Goal: Task Accomplishment & Management: Use online tool/utility

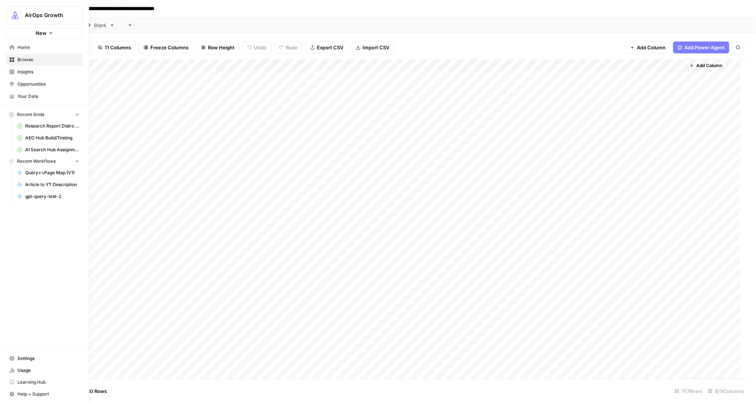
click at [24, 47] on span "Home" at bounding box center [48, 47] width 62 height 7
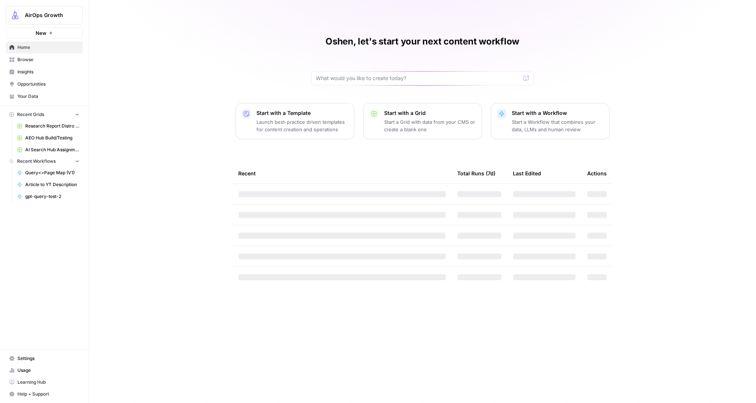
click at [25, 59] on span "Browse" at bounding box center [48, 59] width 62 height 7
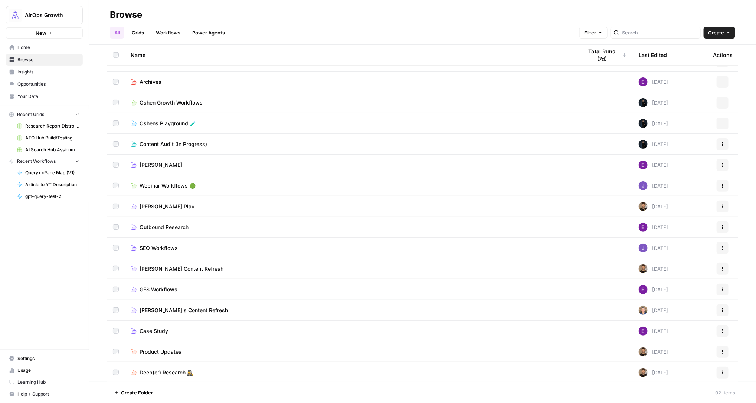
scroll to position [361, 0]
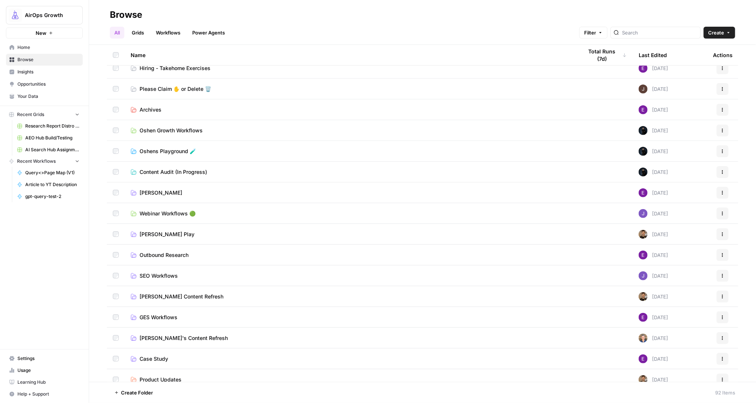
click at [175, 149] on span "Oshens Playground 🧪" at bounding box center [168, 151] width 56 height 7
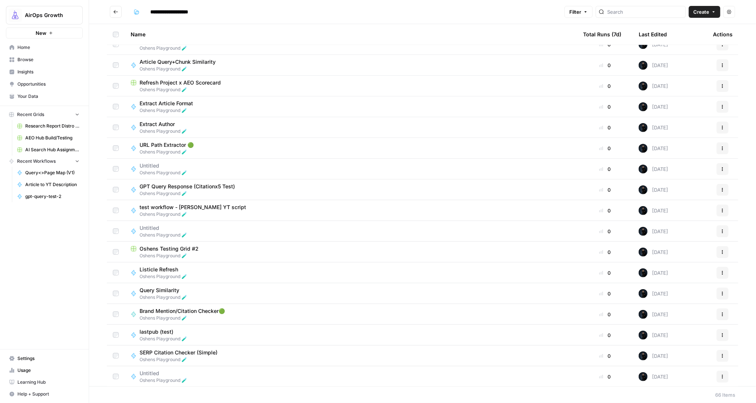
scroll to position [905, 0]
click at [645, 34] on div "Last Edited" at bounding box center [653, 34] width 28 height 20
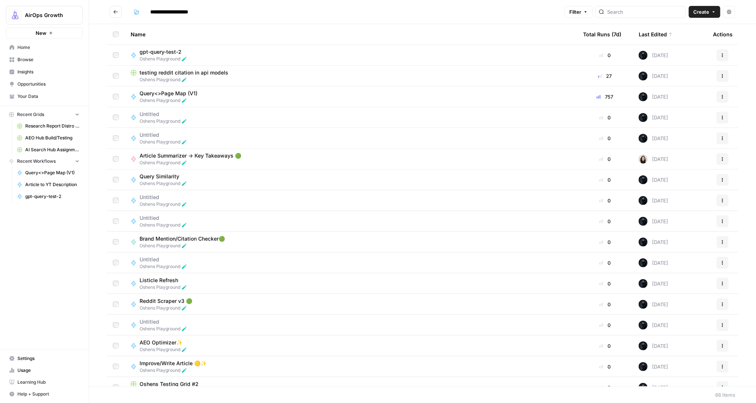
click at [199, 72] on span "testing reddit citation in api models" at bounding box center [184, 72] width 89 height 7
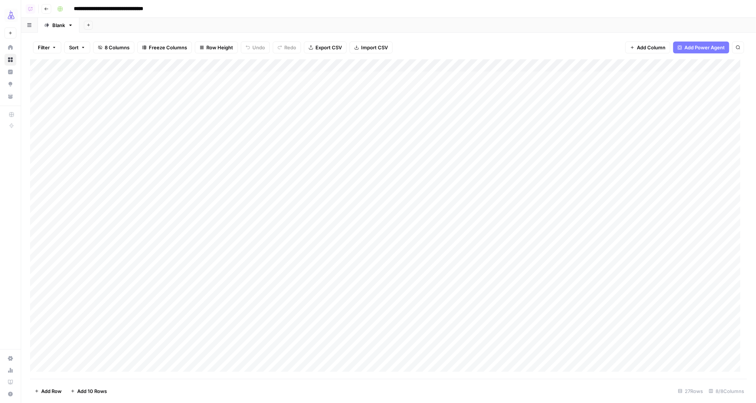
click at [104, 90] on div "Add Column" at bounding box center [388, 219] width 717 height 320
click at [112, 116] on div "Add Column" at bounding box center [388, 219] width 717 height 320
click at [138, 88] on div "Add Column" at bounding box center [388, 219] width 717 height 320
click at [94, 203] on div "Add Column" at bounding box center [388, 219] width 717 height 320
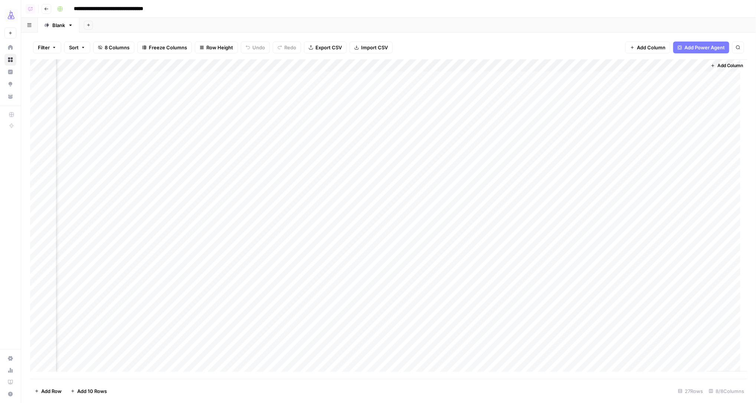
click at [641, 204] on div "Add Column" at bounding box center [388, 219] width 717 height 320
click at [681, 66] on div "Add Column" at bounding box center [388, 219] width 717 height 320
click at [641, 137] on span "Edit Workflow" at bounding box center [671, 138] width 65 height 7
click at [682, 67] on div "Add Column" at bounding box center [388, 219] width 717 height 320
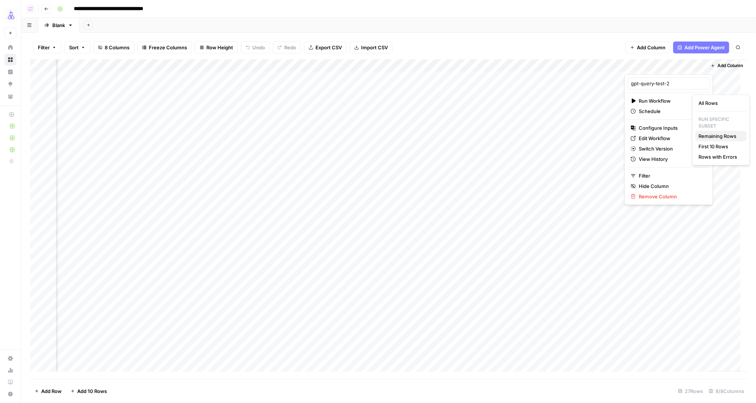
click at [708, 135] on span "Remaining Rows" at bounding box center [719, 135] width 42 height 7
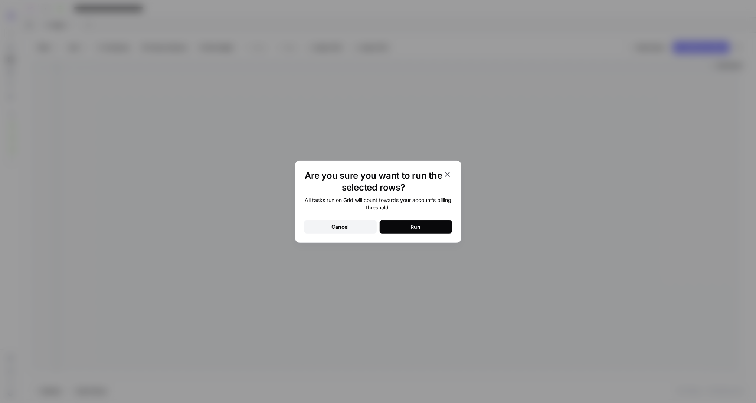
click at [440, 221] on button "Run" at bounding box center [416, 226] width 72 height 13
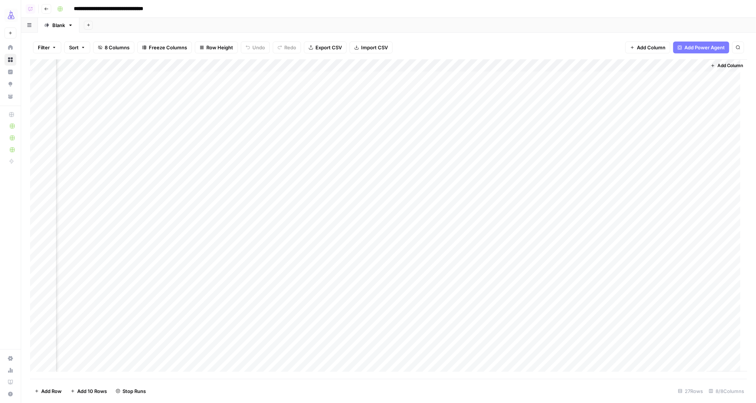
scroll to position [52, 65]
click at [682, 177] on div "Add Column" at bounding box center [388, 219] width 717 height 320
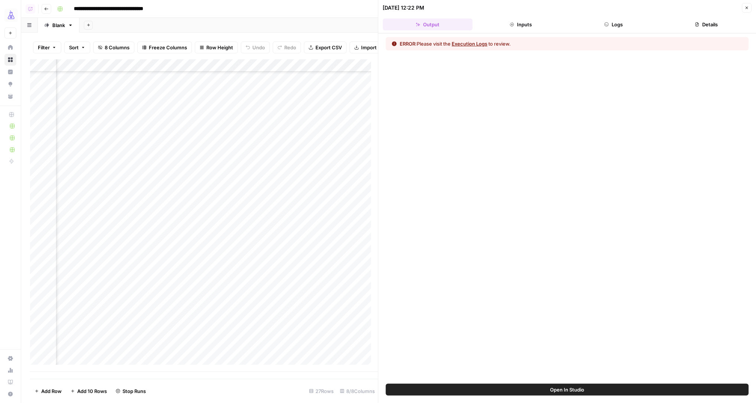
click at [606, 23] on icon "button" at bounding box center [606, 24] width 4 height 4
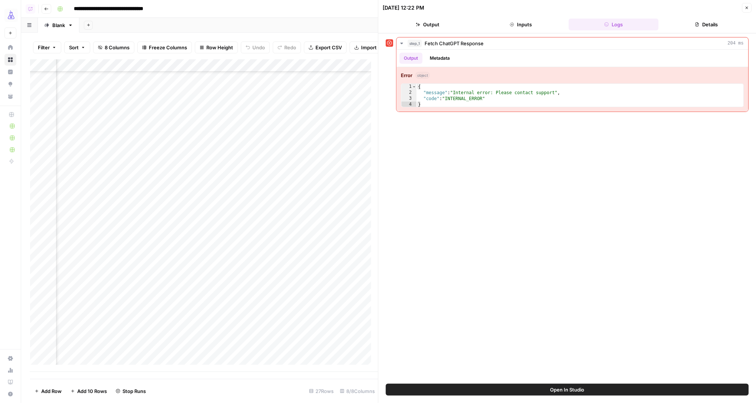
click at [749, 8] on button "Close" at bounding box center [747, 8] width 10 height 10
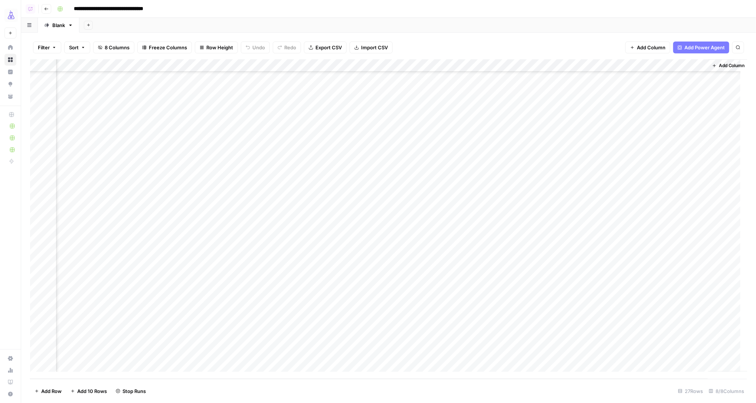
scroll to position [0, 56]
click at [692, 102] on div "Add Column" at bounding box center [388, 219] width 717 height 320
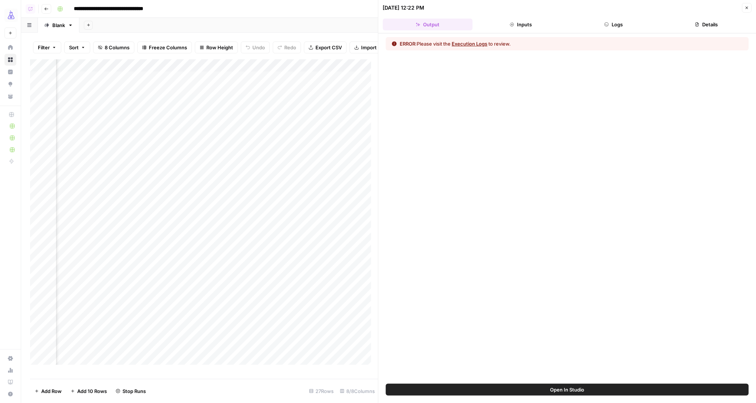
click at [480, 44] on button "Execution Logs" at bounding box center [470, 43] width 36 height 7
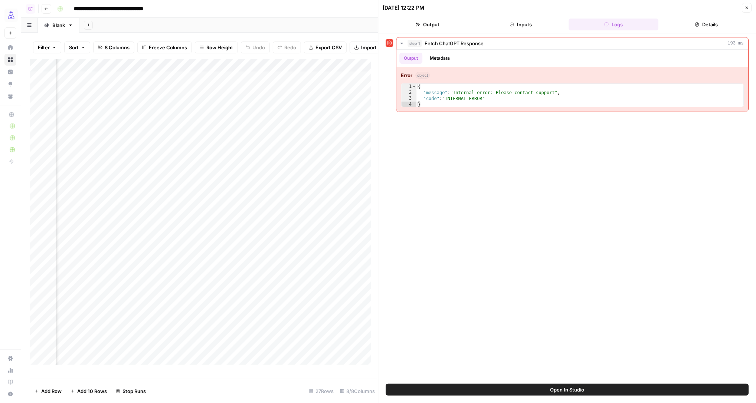
click at [747, 10] on button "Close" at bounding box center [747, 8] width 10 height 10
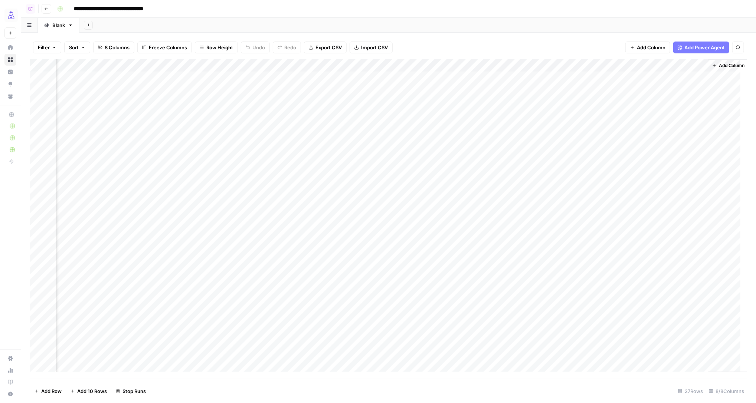
click at [690, 66] on div "Add Column" at bounding box center [388, 219] width 717 height 320
click at [682, 140] on span "Edit Workflow" at bounding box center [680, 138] width 65 height 7
click at [737, 47] on icon "button" at bounding box center [738, 47] width 4 height 4
type input "******"
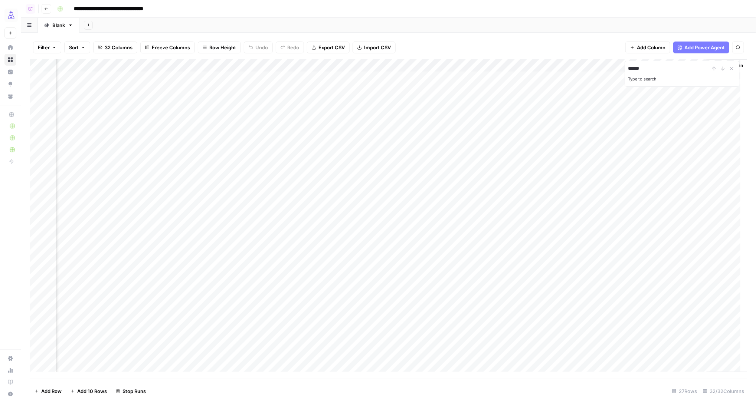
click at [525, 128] on div "Add Column" at bounding box center [388, 219] width 717 height 320
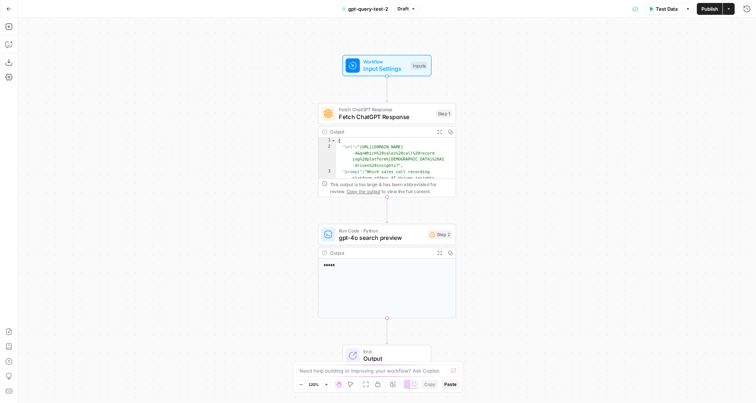
click at [368, 237] on span "gpt-4o search preview" at bounding box center [381, 237] width 85 height 9
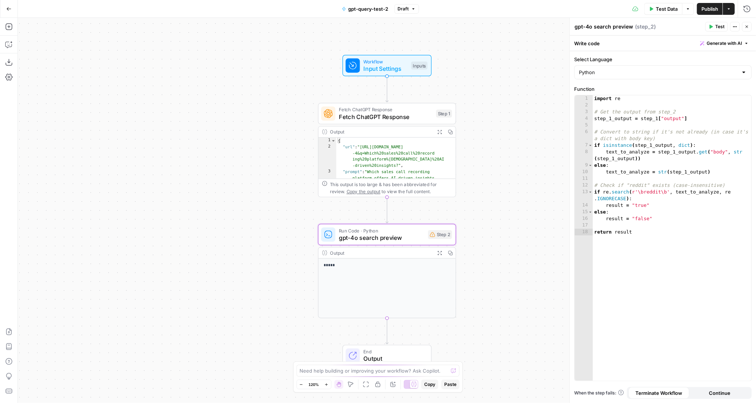
click at [746, 23] on button "Close" at bounding box center [747, 27] width 10 height 10
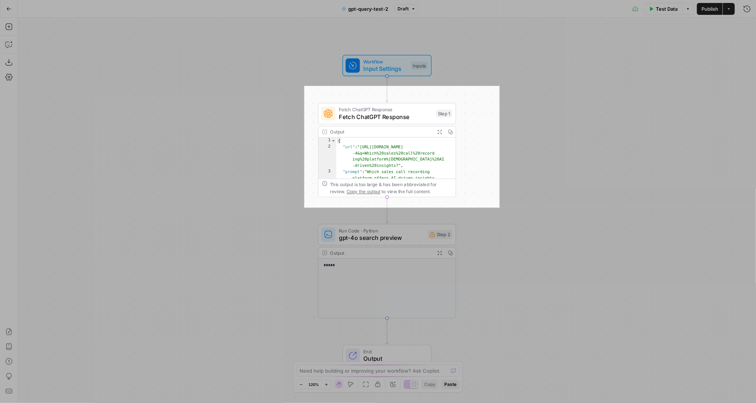
drag, startPoint x: 306, startPoint y: 86, endPoint x: 498, endPoint y: 208, distance: 227.6
click at [498, 208] on div "526 X 328" at bounding box center [378, 201] width 756 height 403
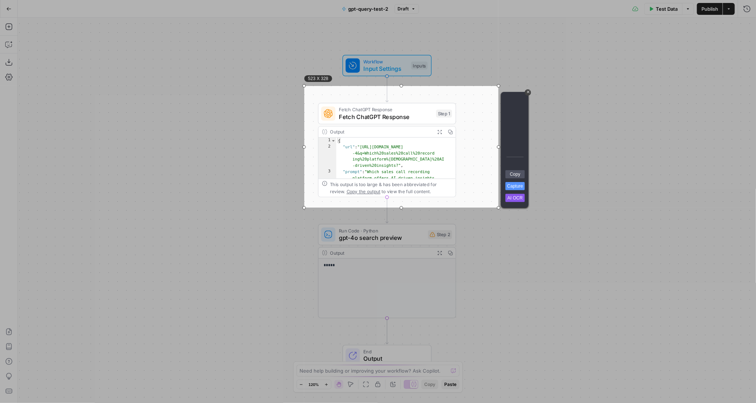
drag, startPoint x: 518, startPoint y: 174, endPoint x: 639, endPoint y: 215, distance: 126.8
click at [518, 174] on link "Copy" at bounding box center [514, 174] width 19 height 8
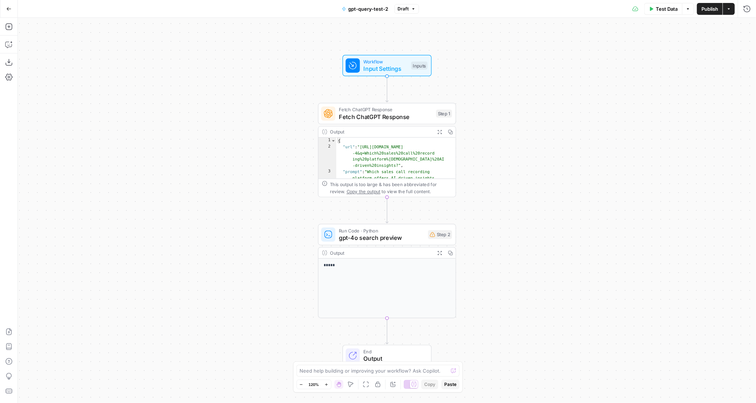
click at [9, 11] on icon "button" at bounding box center [8, 8] width 5 height 5
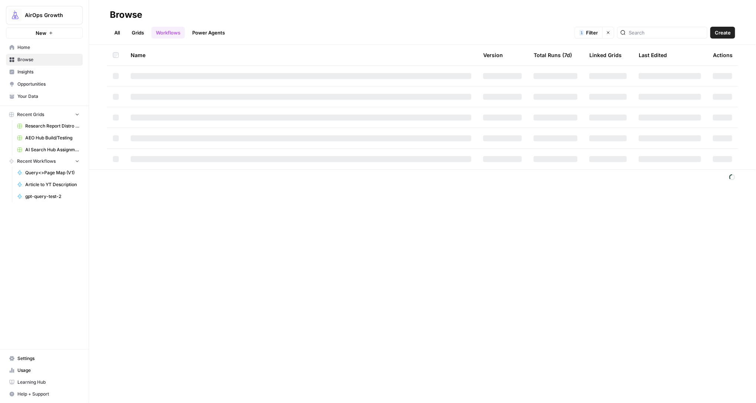
click at [22, 76] on link "Insights" at bounding box center [44, 72] width 77 height 12
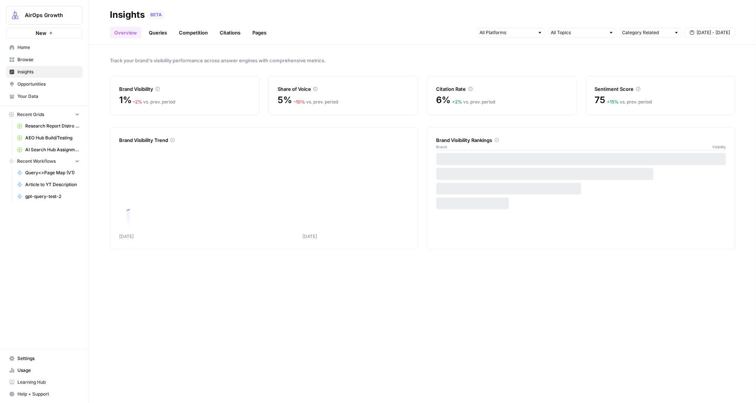
click at [157, 32] on link "Queries" at bounding box center [157, 33] width 27 height 12
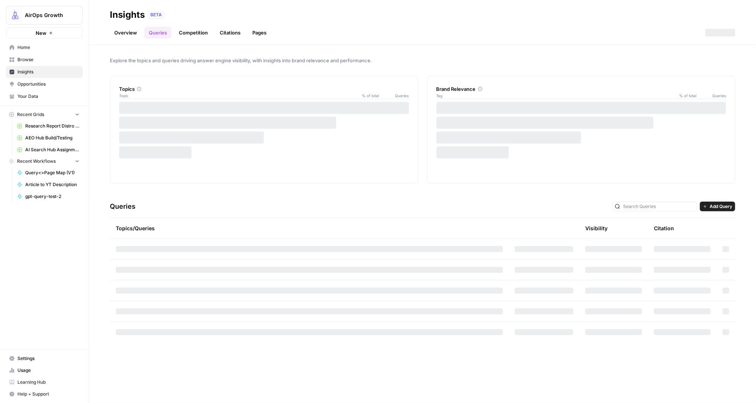
click at [233, 32] on link "Citations" at bounding box center [230, 33] width 30 height 12
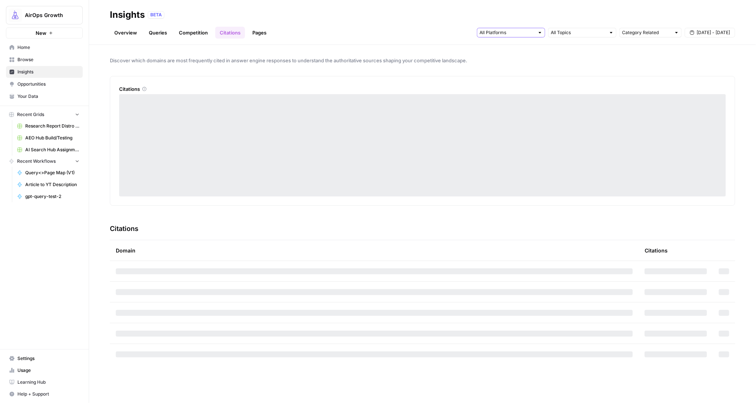
click at [484, 35] on input "text" at bounding box center [506, 32] width 55 height 7
click at [493, 48] on span "Gemini" at bounding box center [510, 48] width 38 height 7
click at [493, 73] on span "Perplexity" at bounding box center [510, 69] width 38 height 7
drag, startPoint x: 493, startPoint y: 82, endPoint x: 460, endPoint y: 73, distance: 33.3
click at [493, 82] on span "Google AI Mode" at bounding box center [510, 79] width 38 height 7
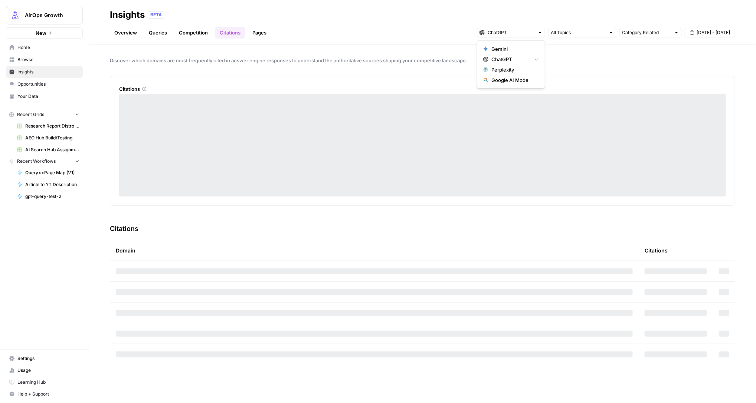
click at [397, 57] on span "Discover which domains are most frequently cited in answer engine responses to …" at bounding box center [422, 60] width 625 height 7
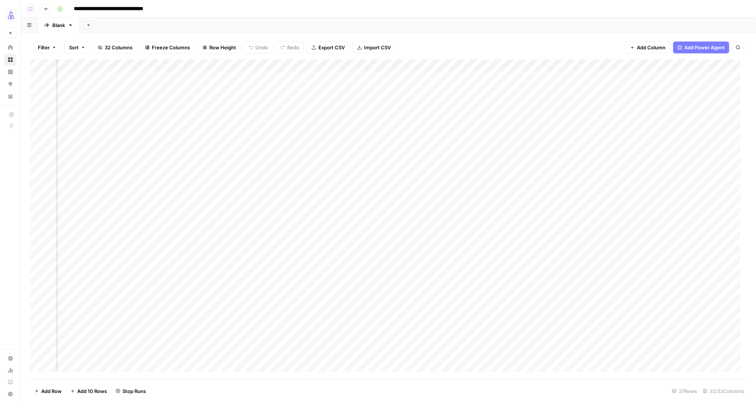
scroll to position [0, 240]
click at [508, 102] on div "Add Column" at bounding box center [388, 219] width 717 height 320
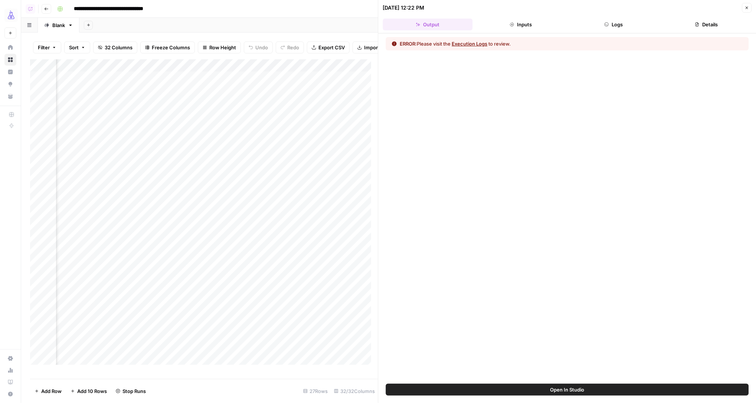
click at [631, 24] on button "Logs" at bounding box center [613, 25] width 90 height 12
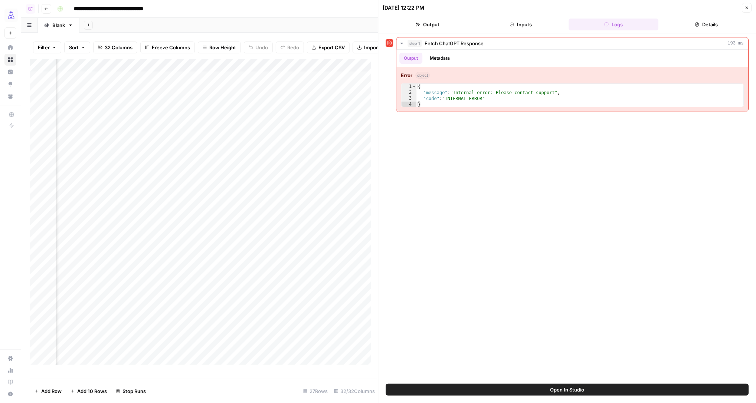
click at [745, 9] on icon "button" at bounding box center [746, 8] width 4 height 4
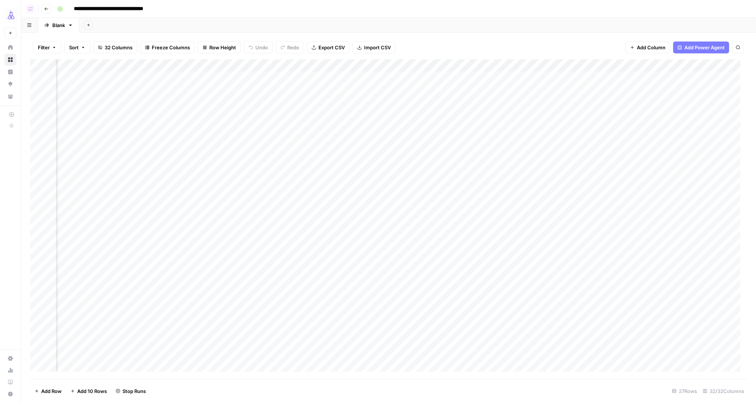
scroll to position [0, 389]
click at [599, 204] on div "Add Column" at bounding box center [388, 219] width 717 height 320
click at [636, 204] on div "Add Column" at bounding box center [388, 219] width 717 height 320
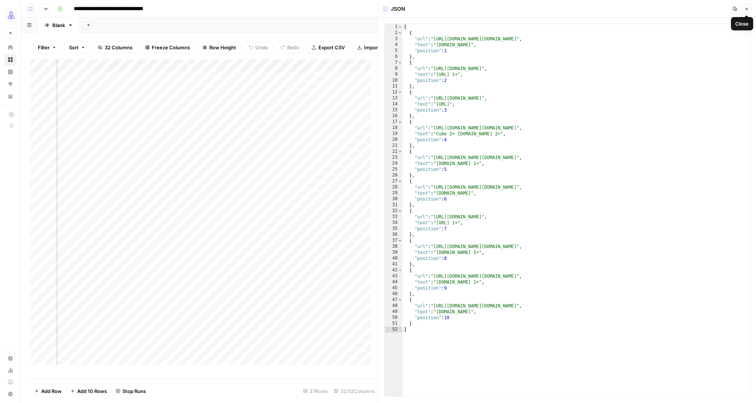
click at [747, 11] on icon "button" at bounding box center [746, 9] width 4 height 4
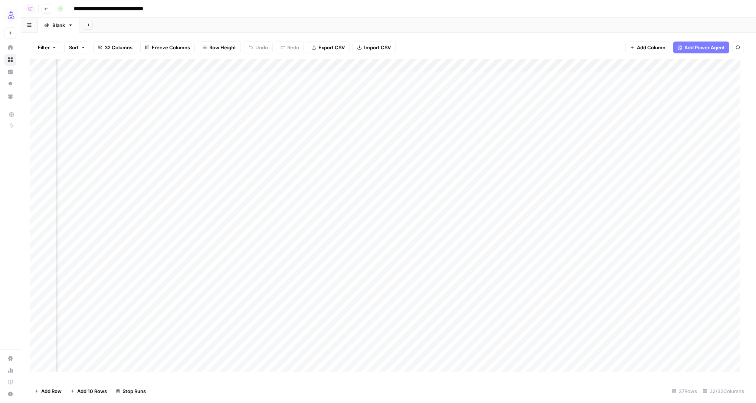
scroll to position [2, 389]
click at [636, 316] on div "Add Column" at bounding box center [388, 219] width 717 height 320
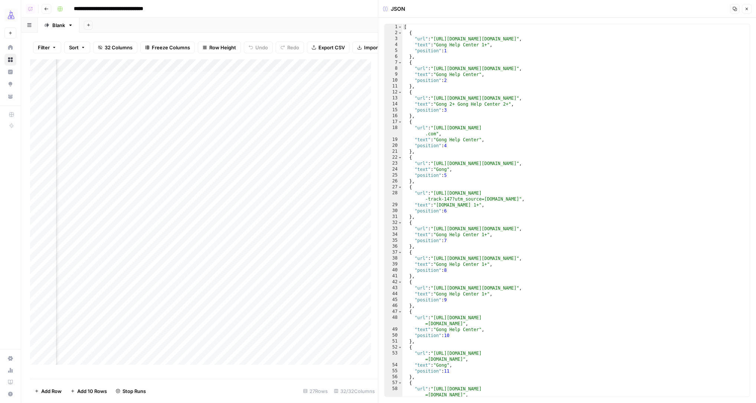
click at [747, 8] on icon "button" at bounding box center [746, 9] width 3 height 3
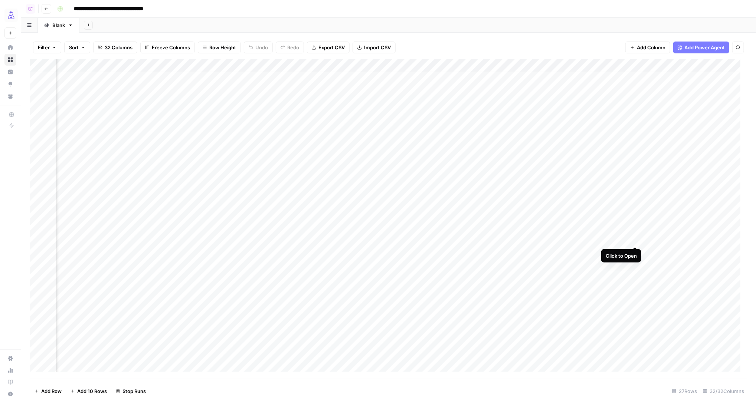
click at [635, 239] on div "Add Column" at bounding box center [388, 219] width 717 height 320
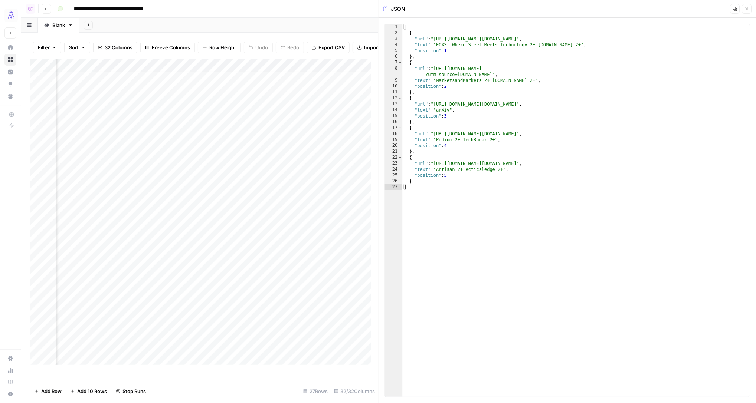
click at [749, 8] on button "Close" at bounding box center [747, 9] width 10 height 10
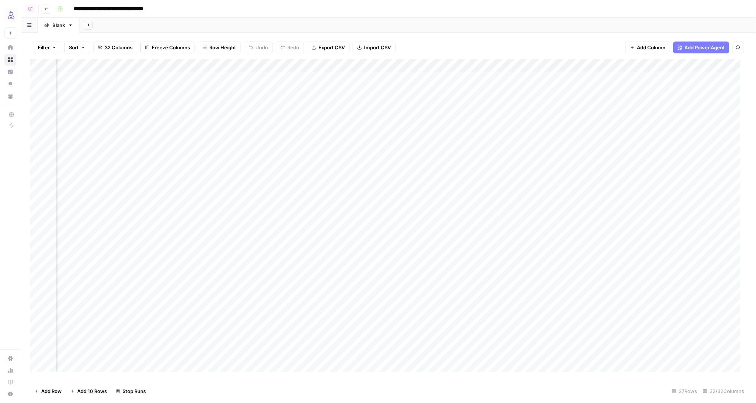
scroll to position [2, 456]
click at [635, 201] on div "Add Column" at bounding box center [388, 219] width 717 height 320
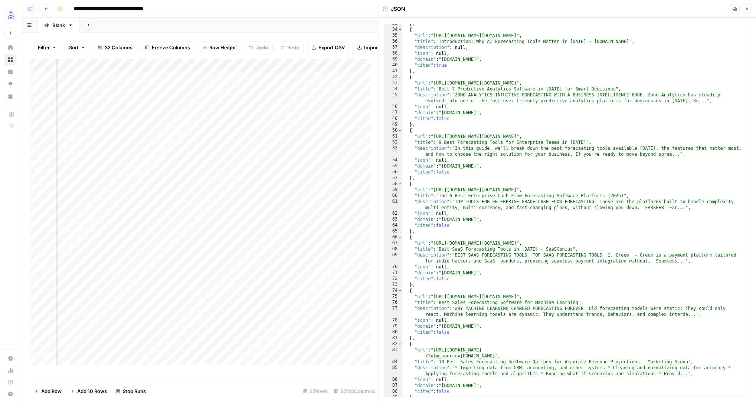
scroll to position [262, 0]
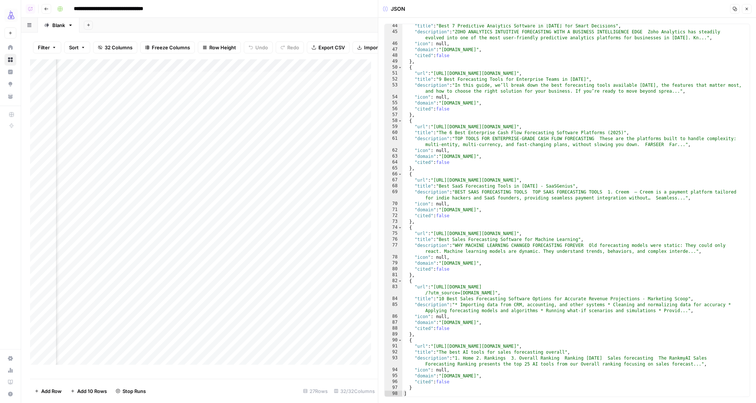
click at [747, 12] on button "Close" at bounding box center [747, 9] width 10 height 10
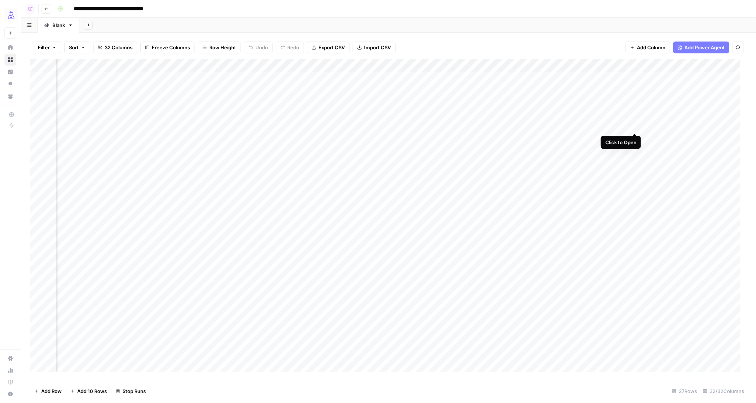
click at [636, 125] on div "Add Column" at bounding box center [388, 219] width 717 height 320
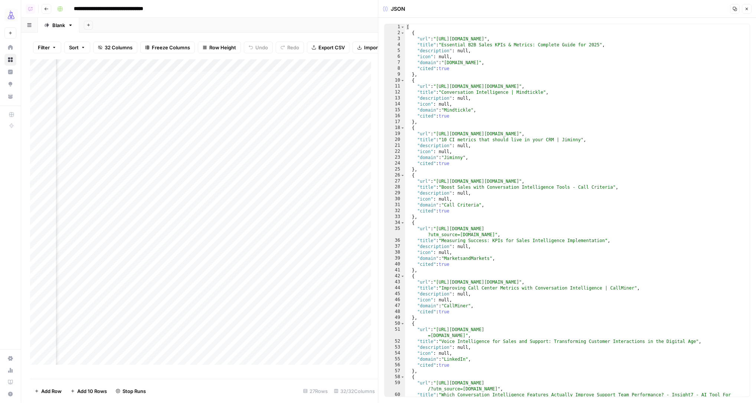
click at [745, 8] on icon "button" at bounding box center [746, 9] width 3 height 3
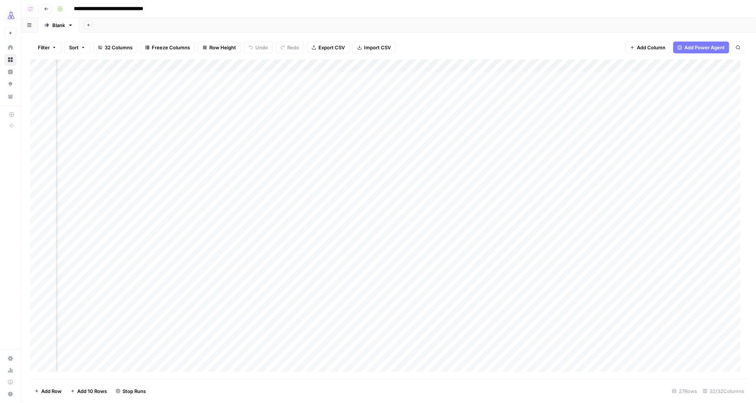
scroll to position [52, 456]
click at [635, 290] on div "Add Column" at bounding box center [388, 219] width 717 height 320
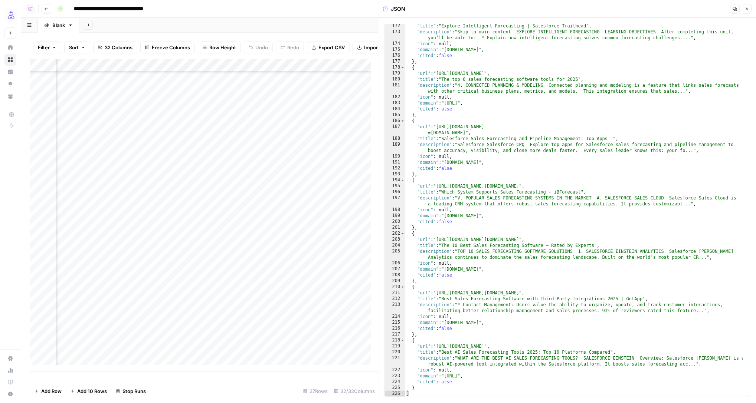
scroll to position [1135, 0]
click at [747, 9] on icon "button" at bounding box center [746, 9] width 3 height 3
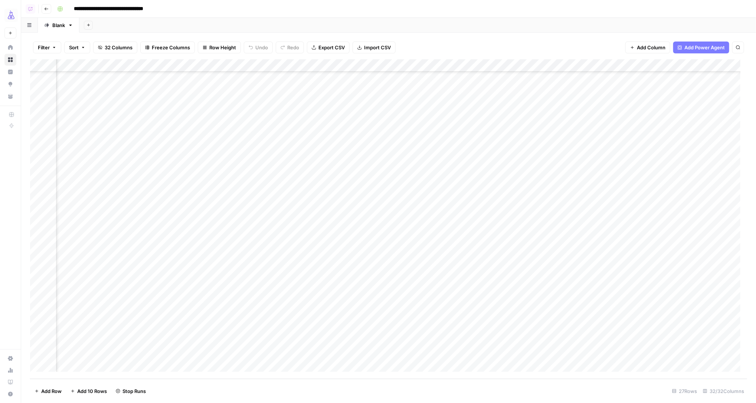
scroll to position [52, 414]
click at [609, 315] on div "Add Column" at bounding box center [388, 219] width 717 height 320
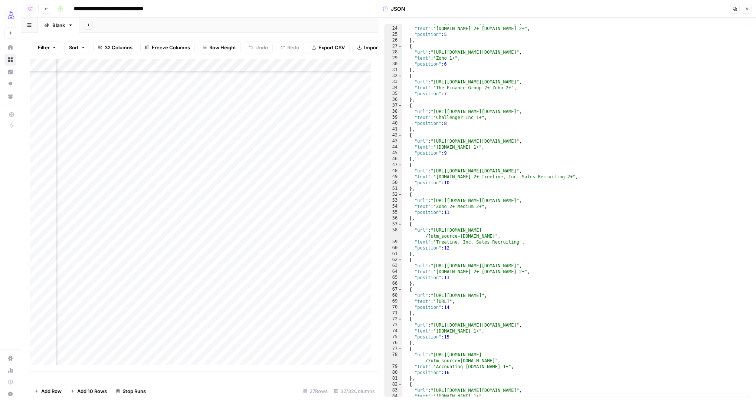
scroll to position [197, 0]
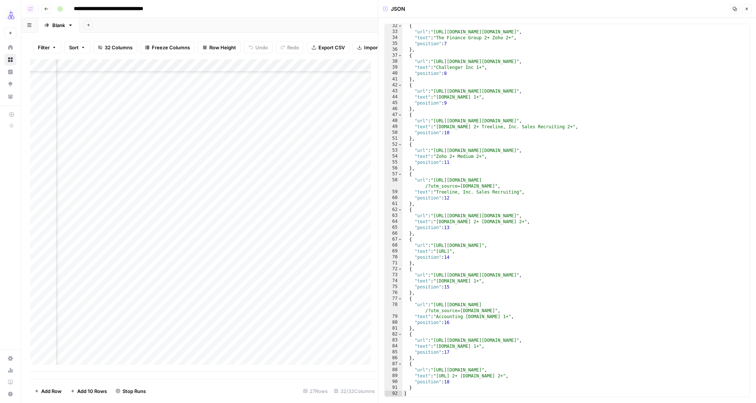
click at [747, 10] on icon "button" at bounding box center [746, 9] width 4 height 4
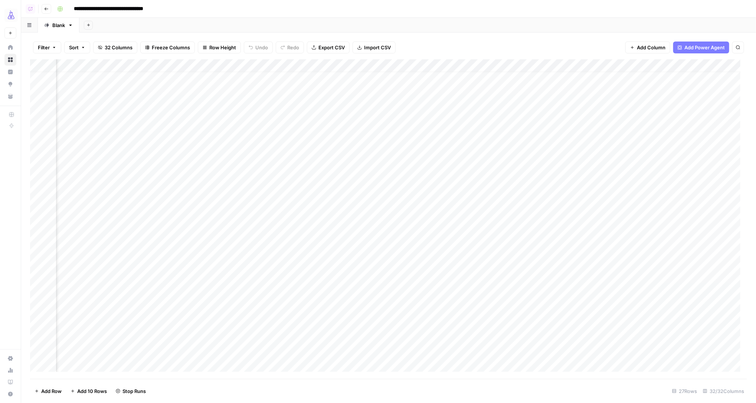
scroll to position [0, 389]
